Goal: Task Accomplishment & Management: Manage account settings

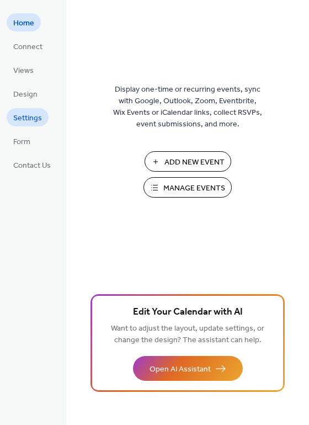
click at [33, 118] on span "Settings" at bounding box center [27, 119] width 29 height 12
click at [185, 191] on span "Manage Events" at bounding box center [195, 189] width 62 height 12
